Goal: Task Accomplishment & Management: Use online tool/utility

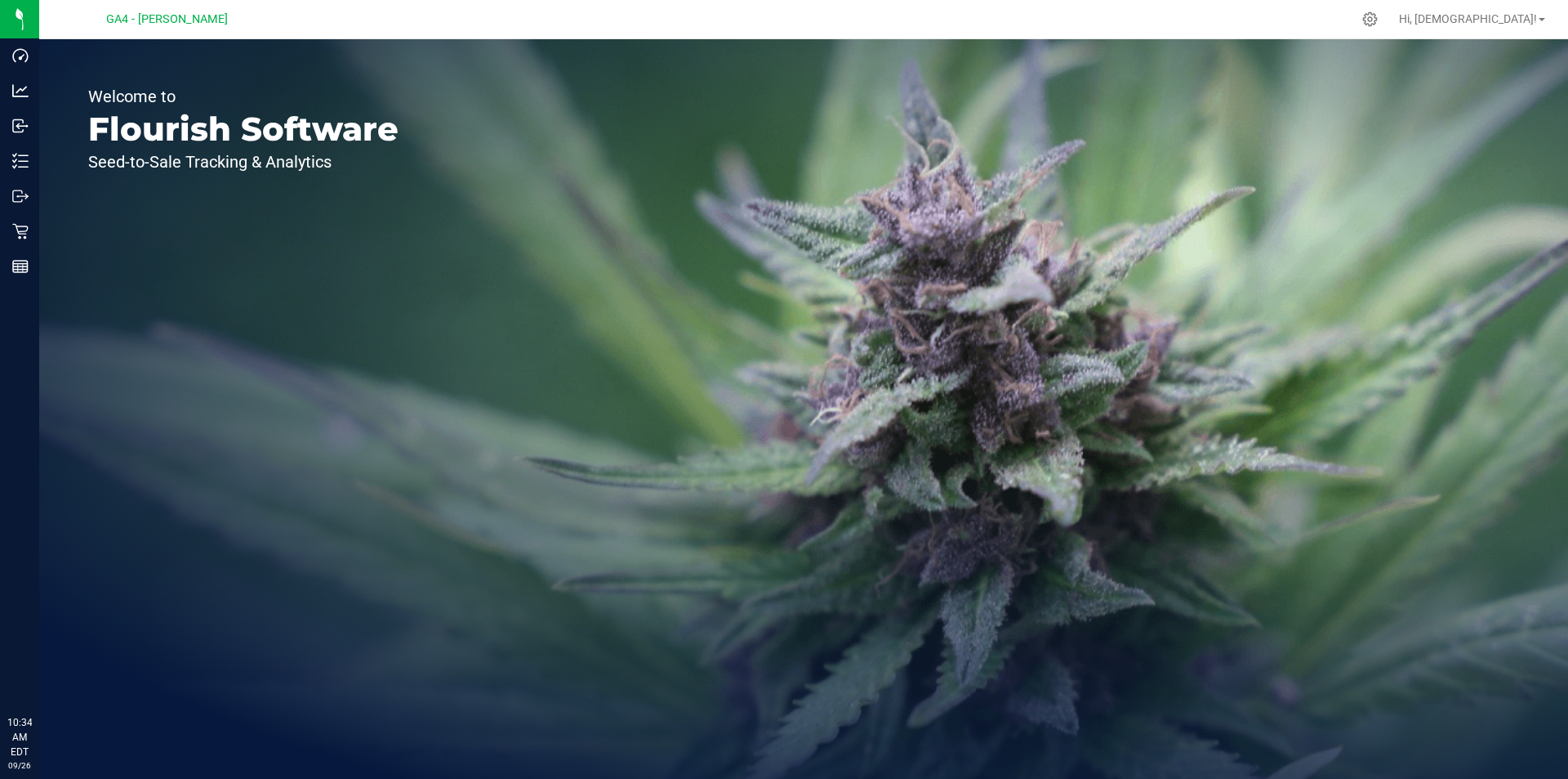
click at [15, 237] on icon at bounding box center [20, 230] width 17 height 17
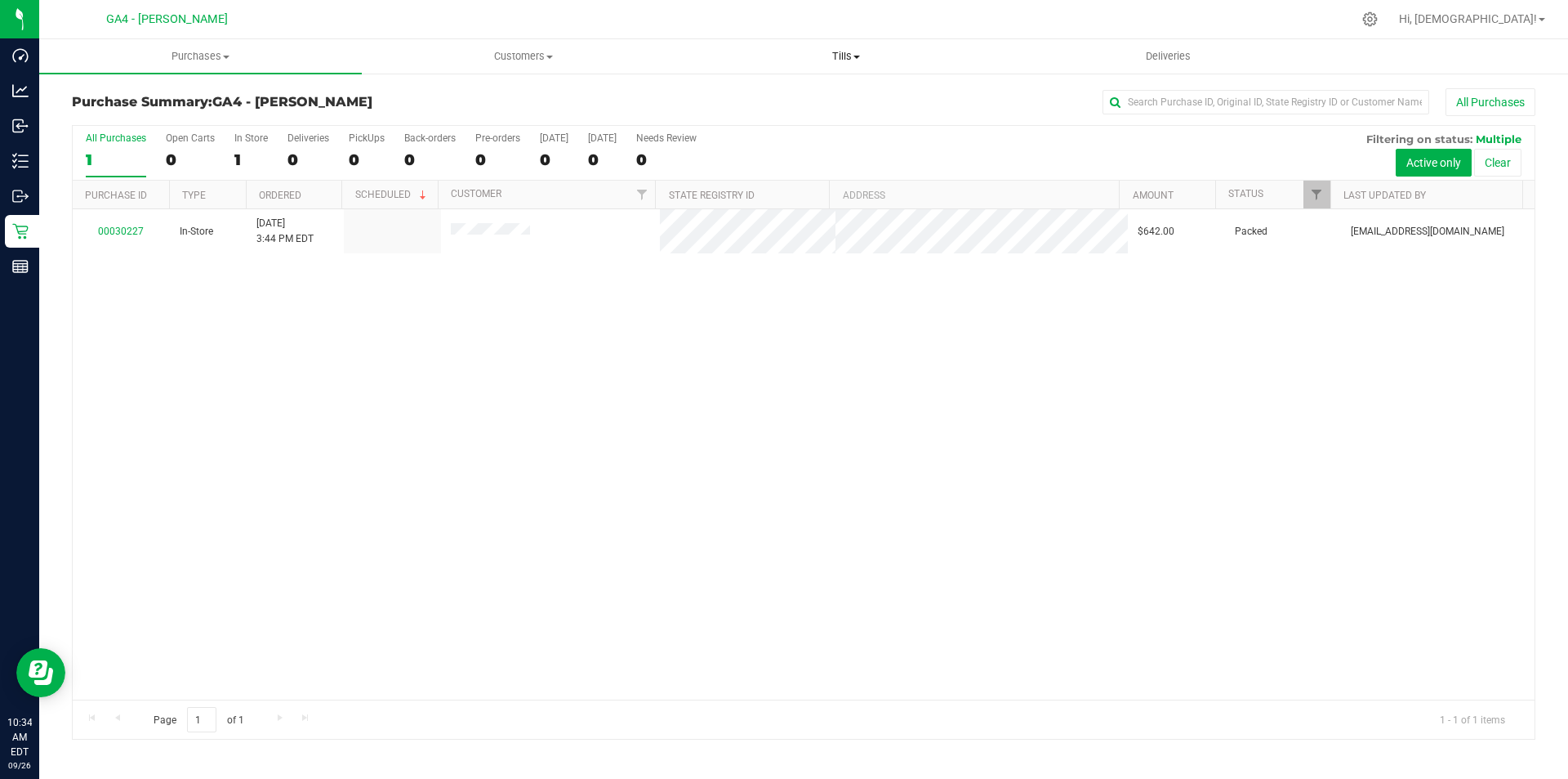
click at [851, 62] on span "Tills" at bounding box center [846, 55] width 321 height 15
click at [727, 97] on span "Manage tills" at bounding box center [739, 98] width 110 height 14
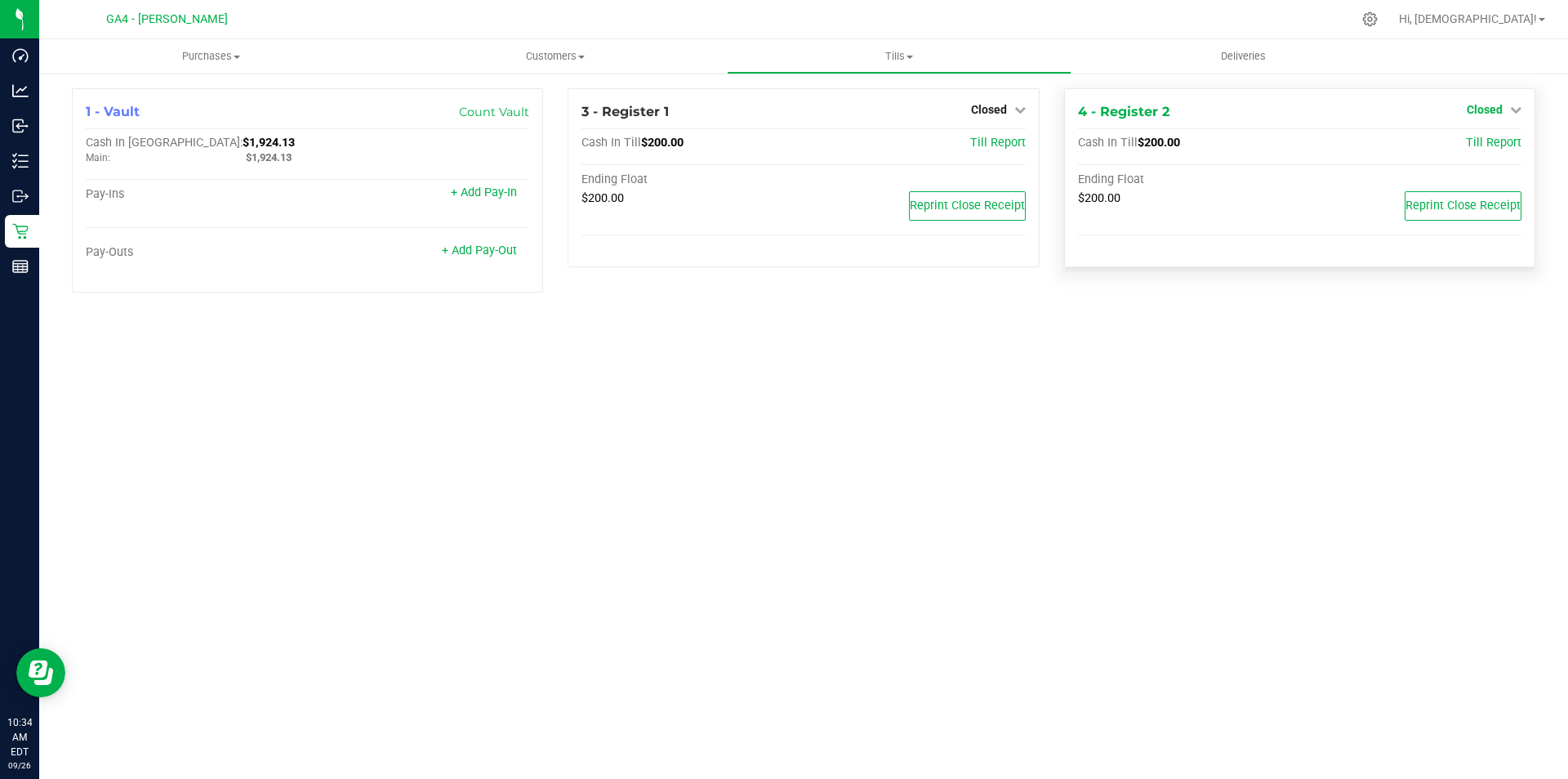
click at [1484, 108] on span "Closed" at bounding box center [1484, 109] width 36 height 13
click at [1466, 145] on link "Open Till" at bounding box center [1484, 143] width 44 height 13
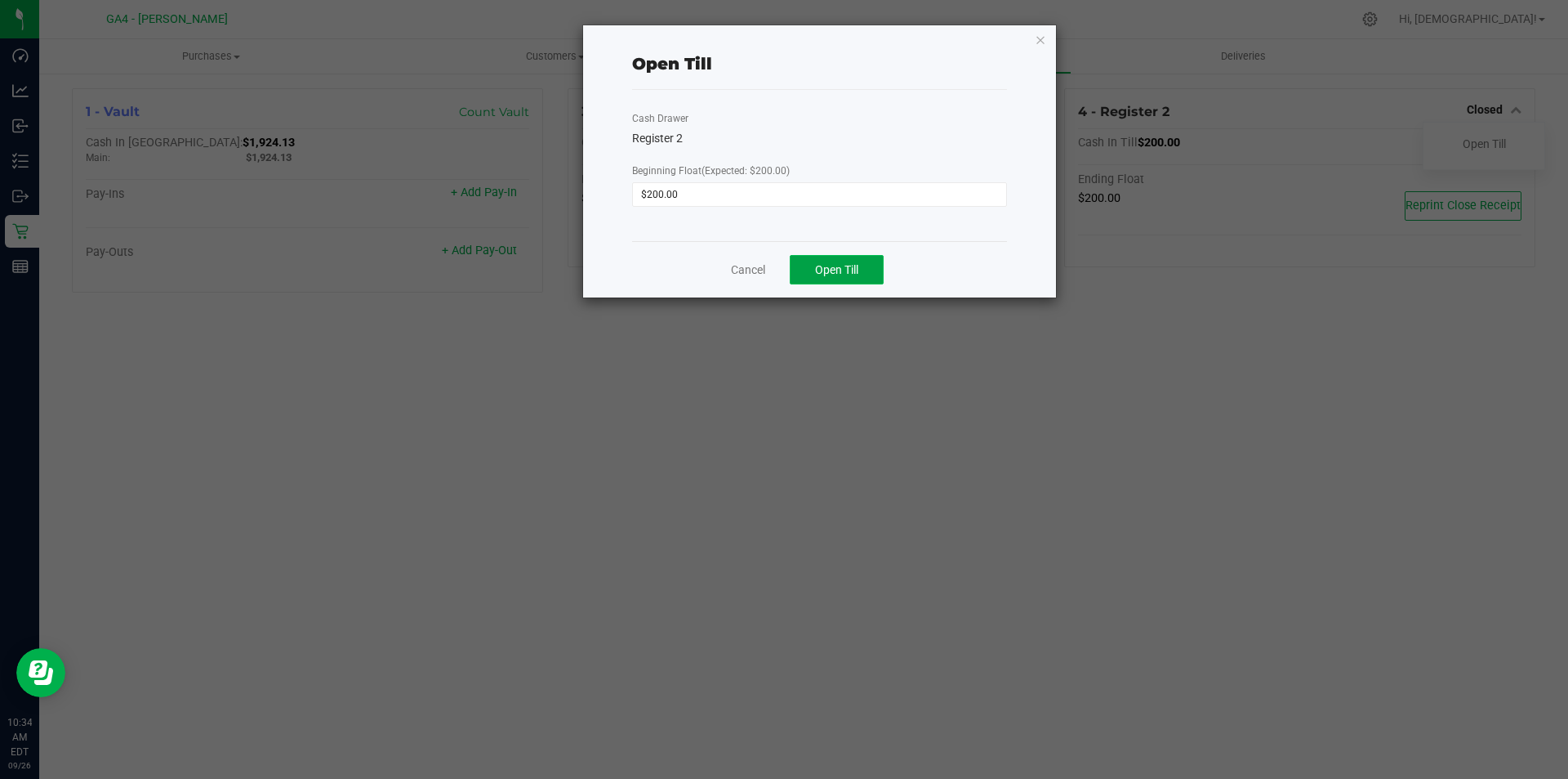
click at [829, 266] on span "Open Till" at bounding box center [837, 269] width 44 height 13
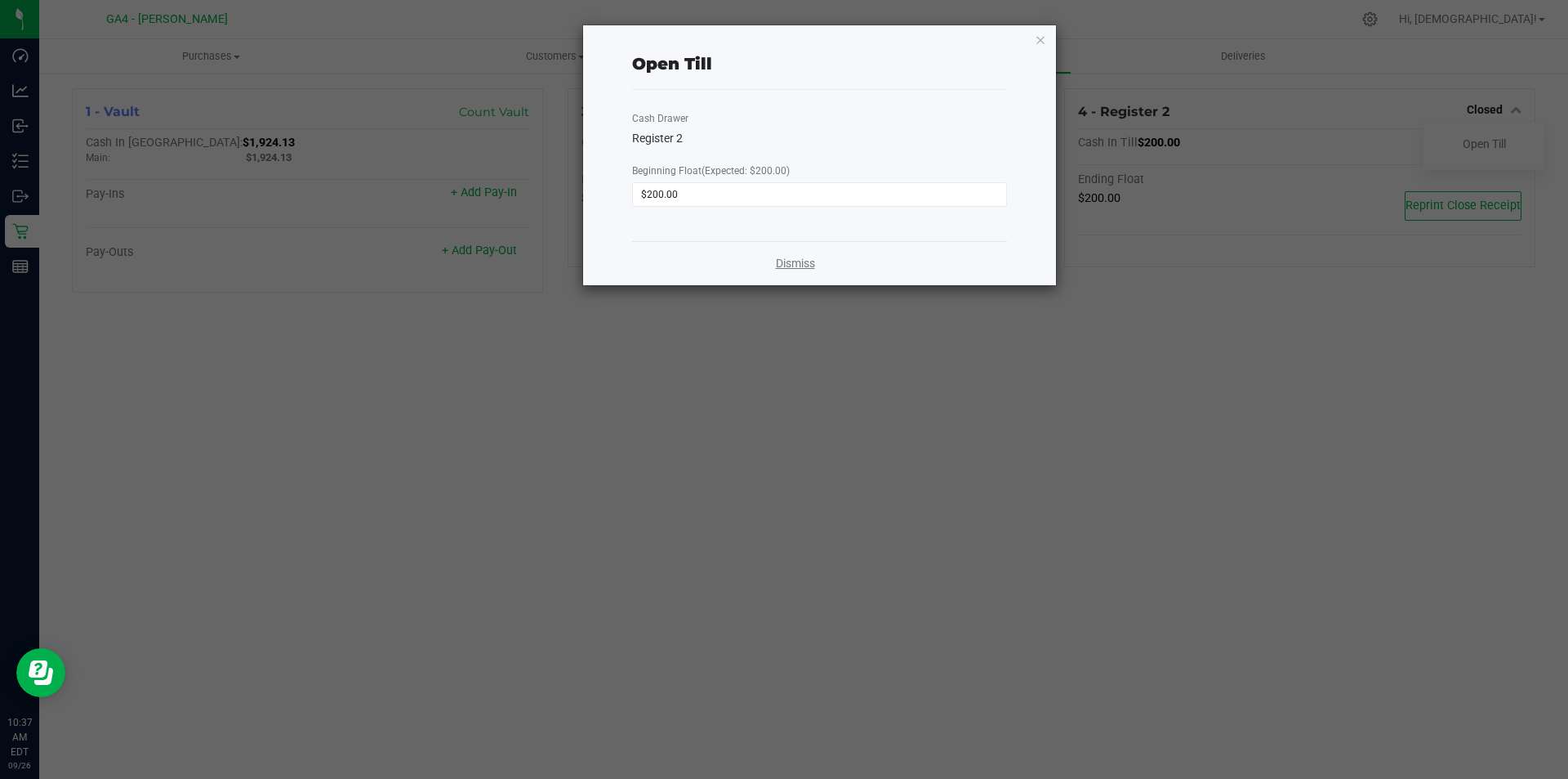
click at [776, 262] on link "Dismiss" at bounding box center [795, 264] width 39 height 18
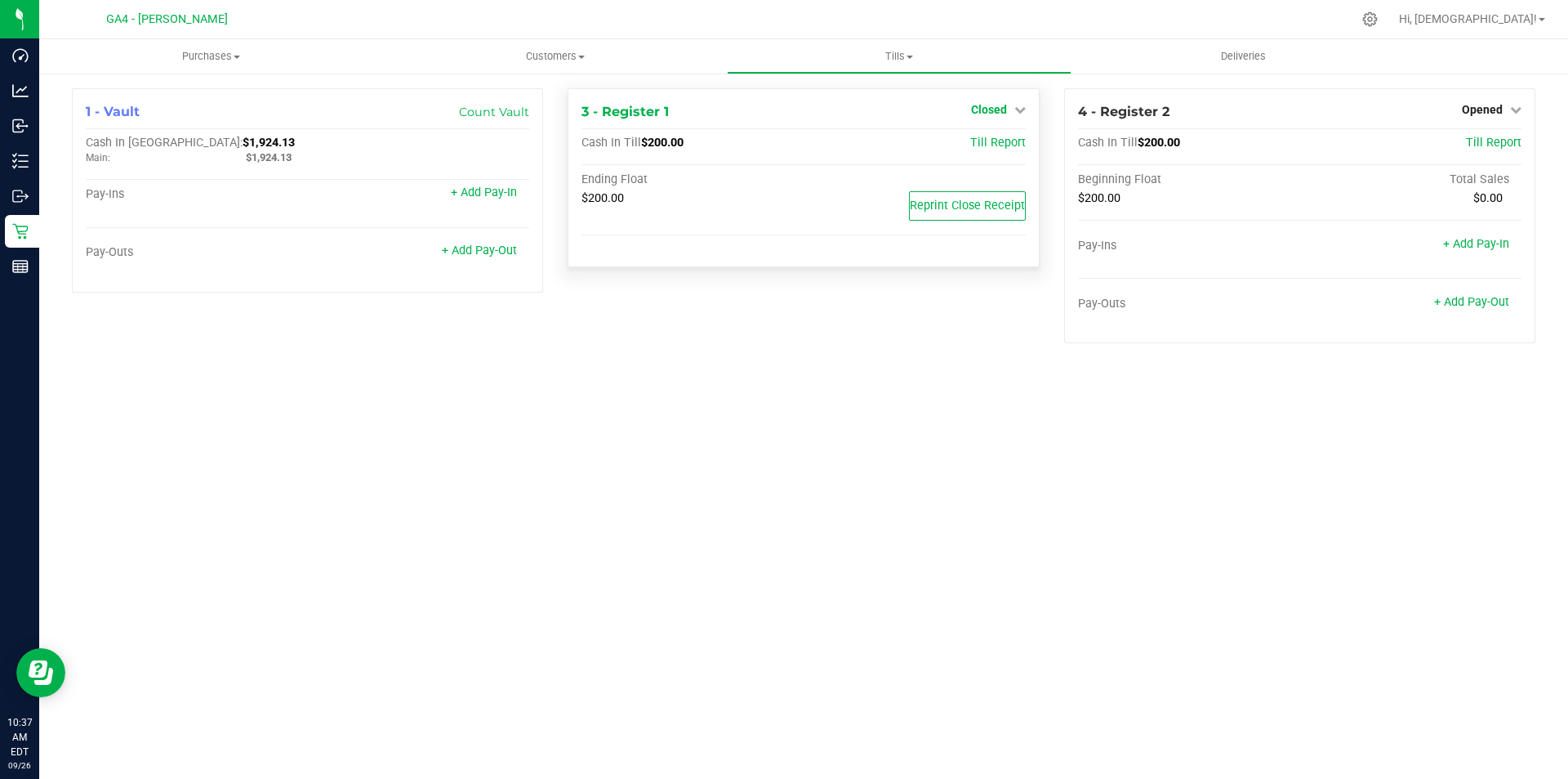
click at [998, 116] on span "Closed" at bounding box center [989, 109] width 36 height 13
click at [1002, 141] on link "Open Till" at bounding box center [989, 143] width 44 height 13
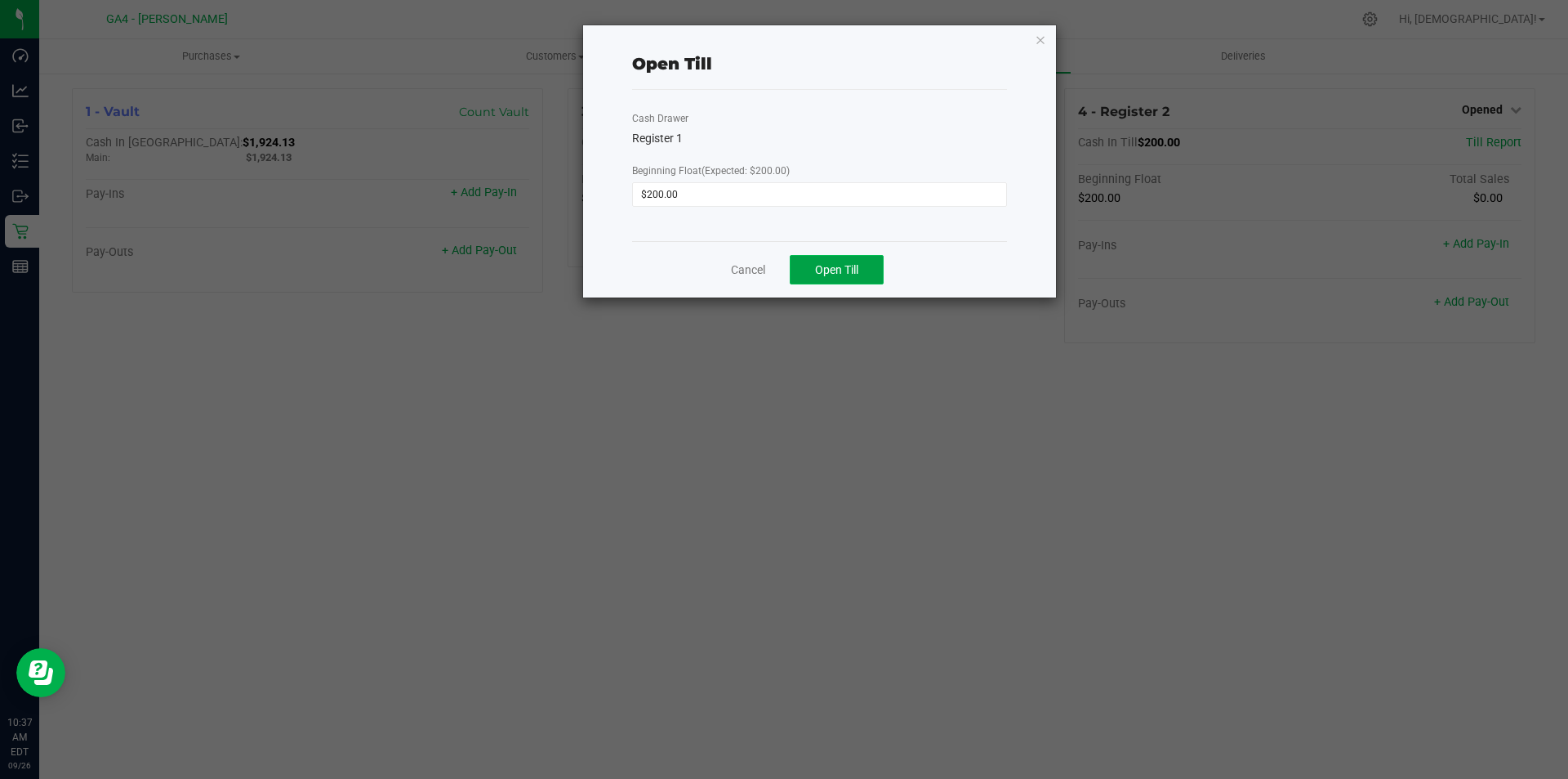
click at [841, 268] on span "Open Till" at bounding box center [837, 269] width 44 height 13
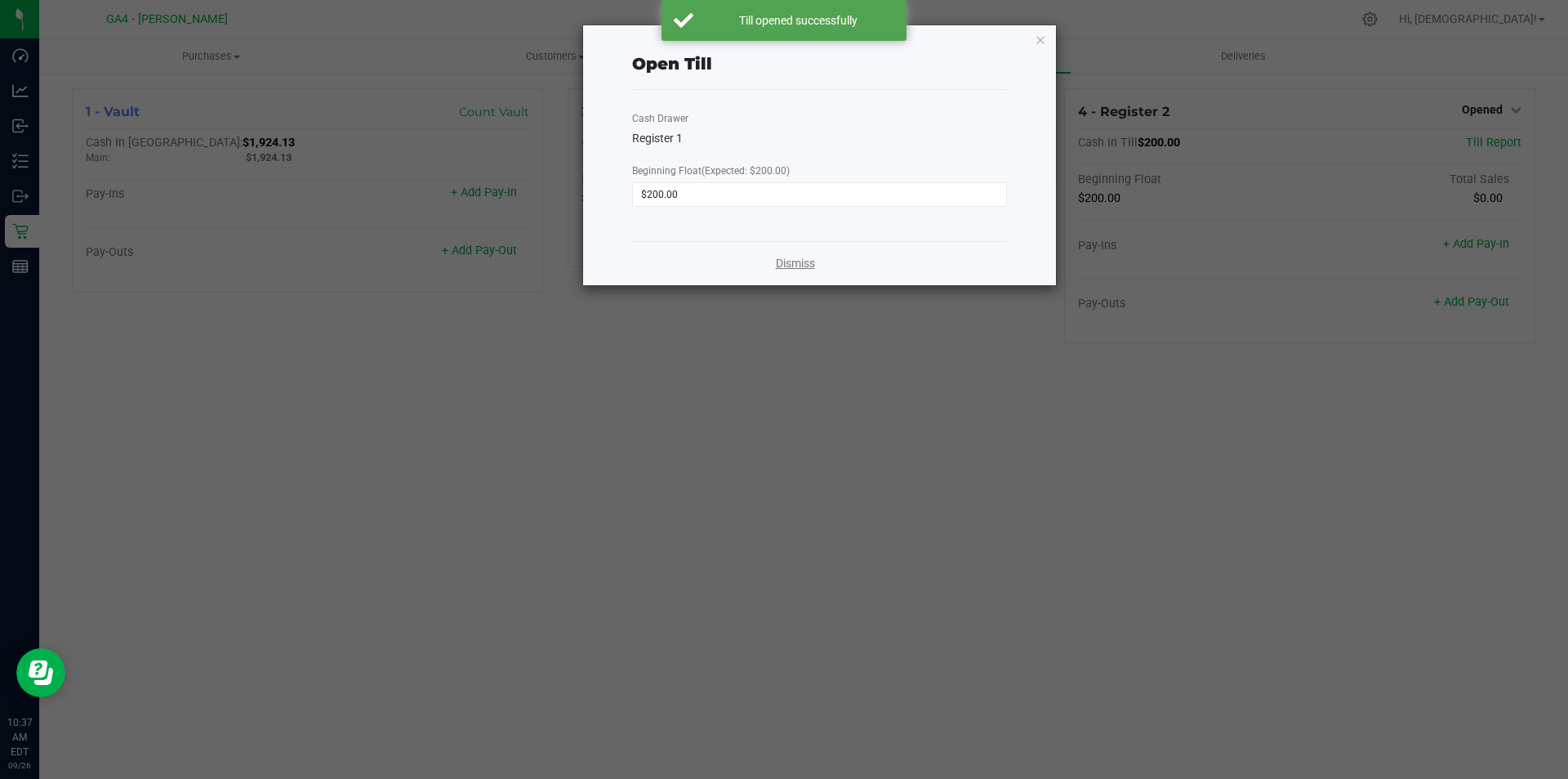
click at [797, 268] on link "Dismiss" at bounding box center [795, 264] width 39 height 18
